Goal: Complete application form

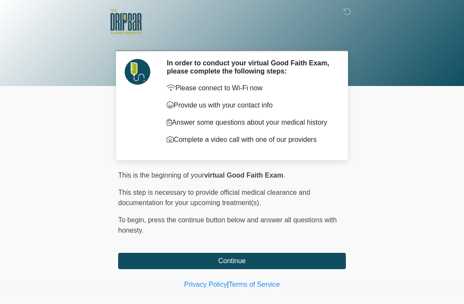
click at [307, 259] on button "Continue" at bounding box center [232, 261] width 228 height 16
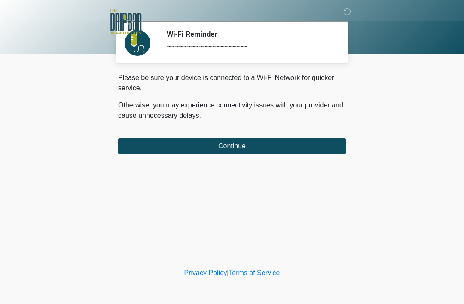
click at [255, 146] on button "Continue" at bounding box center [232, 146] width 228 height 16
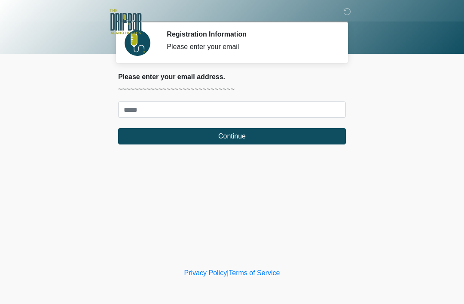
click at [266, 138] on button "Continue" at bounding box center [232, 136] width 228 height 16
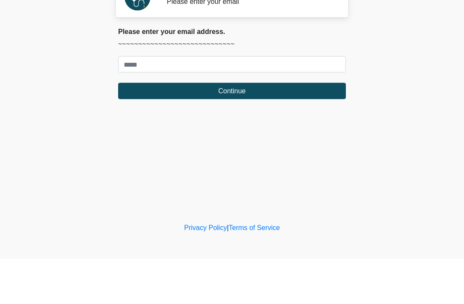
click at [415, 67] on body "‎ ‎ ‎ Registration Information Please enter your email Please connect to Wi-Fi …" at bounding box center [232, 152] width 464 height 304
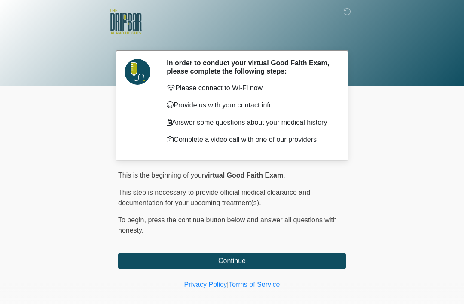
click at [234, 265] on button "Continue" at bounding box center [232, 261] width 228 height 16
